Goal: Information Seeking & Learning: Learn about a topic

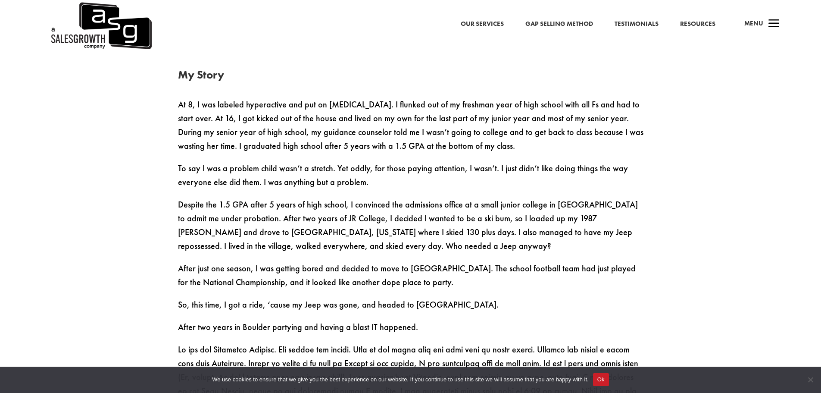
scroll to position [534, 0]
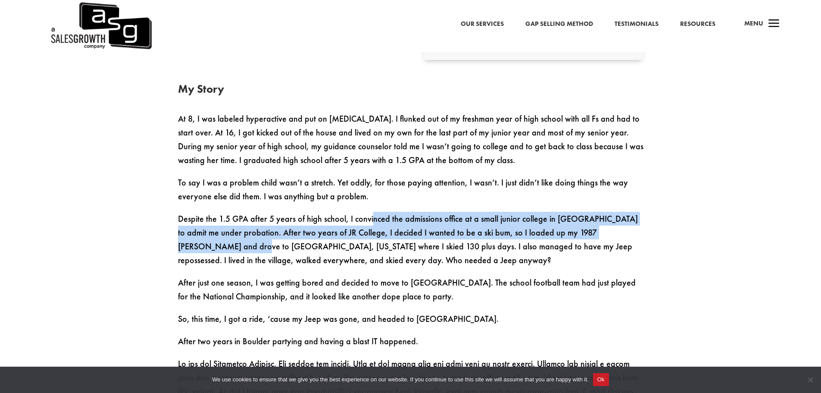
drag, startPoint x: 370, startPoint y: 217, endPoint x: 346, endPoint y: 227, distance: 25.9
click at [642, 236] on p "Despite the 1.5 GPA after 5 years of high school, I convinced the admissions of…" at bounding box center [411, 244] width 466 height 64
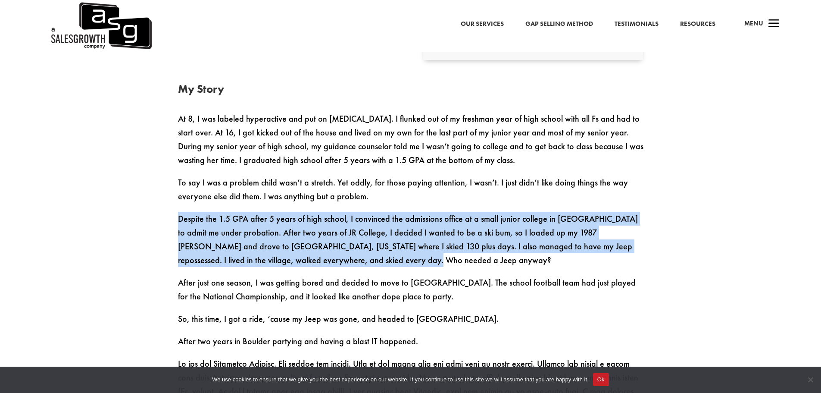
drag, startPoint x: 171, startPoint y: 218, endPoint x: 345, endPoint y: 261, distance: 179.0
click at [345, 261] on p "Despite the 1.5 GPA after 5 years of high school, I convinced the admissions of…" at bounding box center [411, 244] width 466 height 64
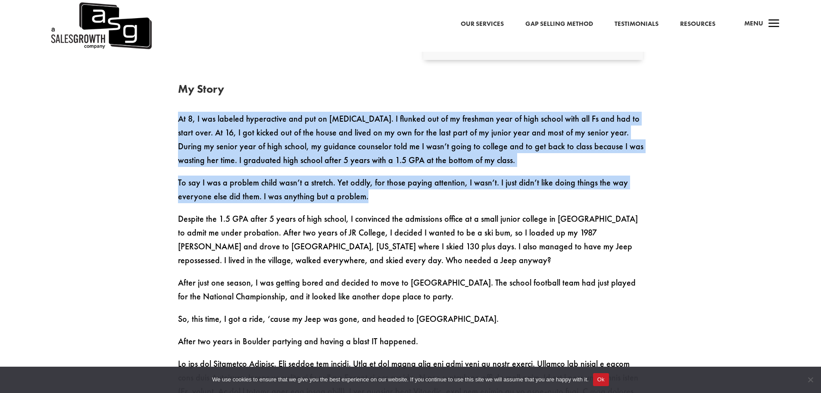
drag, startPoint x: 369, startPoint y: 197, endPoint x: 161, endPoint y: 124, distance: 220.9
click at [332, 170] on p "At 8, I was labeled hyperactive and put on [MEDICAL_DATA]. I flunked out of my …" at bounding box center [411, 144] width 466 height 64
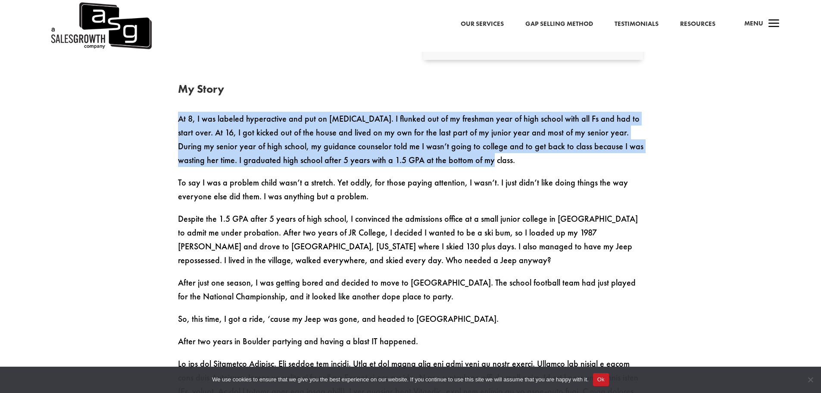
drag, startPoint x: 459, startPoint y: 166, endPoint x: 173, endPoint y: 123, distance: 289.5
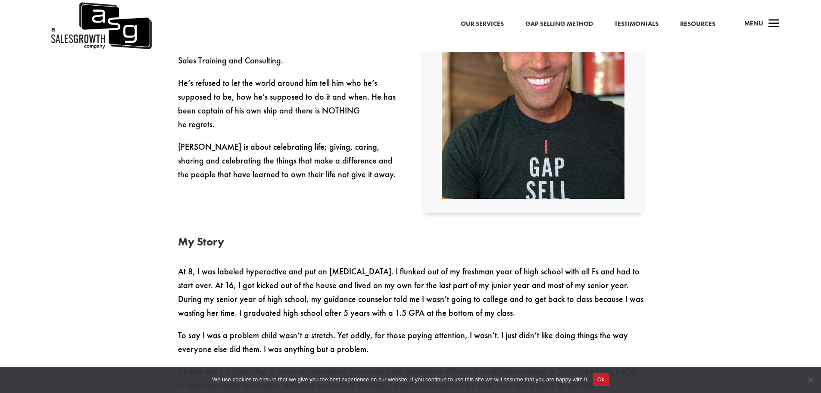
scroll to position [448, 0]
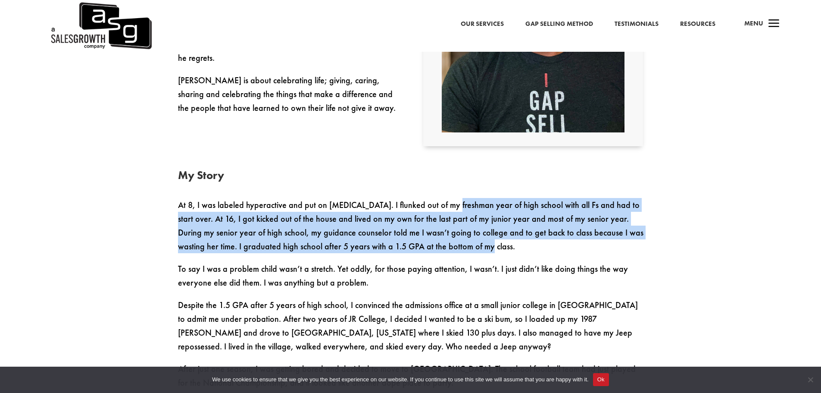
drag, startPoint x: 441, startPoint y: 203, endPoint x: 522, endPoint y: 247, distance: 92.2
click at [521, 246] on p "At 8, I was labeled hyperactive and put on [MEDICAL_DATA]. I flunked out of my …" at bounding box center [411, 230] width 466 height 64
click at [522, 247] on p "At 8, I was labeled hyperactive and put on [MEDICAL_DATA]. I flunked out of my …" at bounding box center [411, 230] width 466 height 64
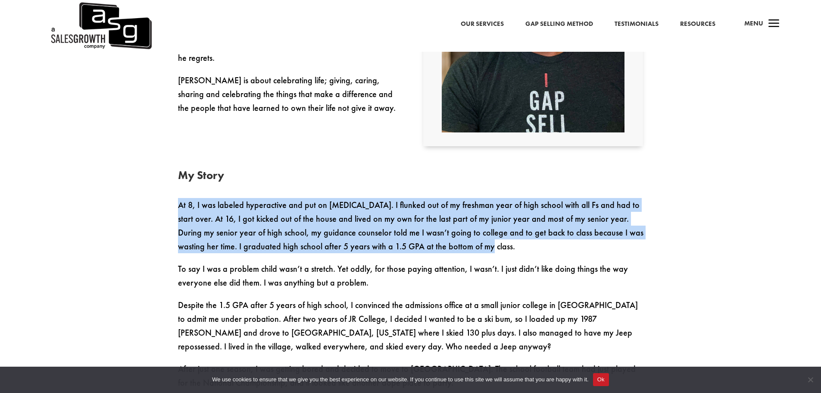
drag, startPoint x: 474, startPoint y: 249, endPoint x: 162, endPoint y: 191, distance: 317.5
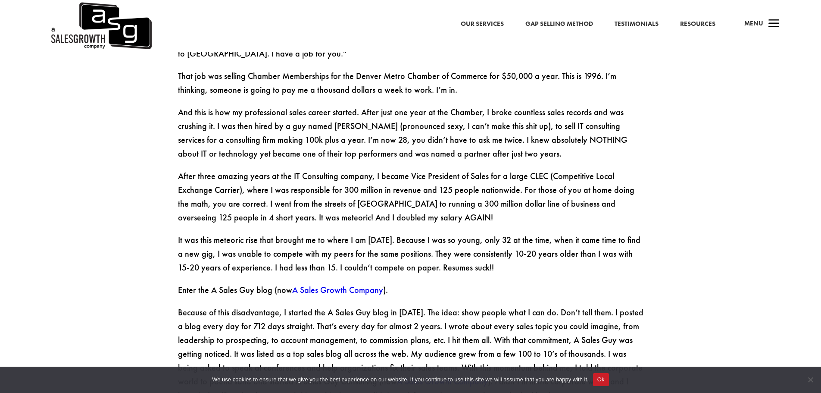
scroll to position [1181, 0]
